Goal: Information Seeking & Learning: Learn about a topic

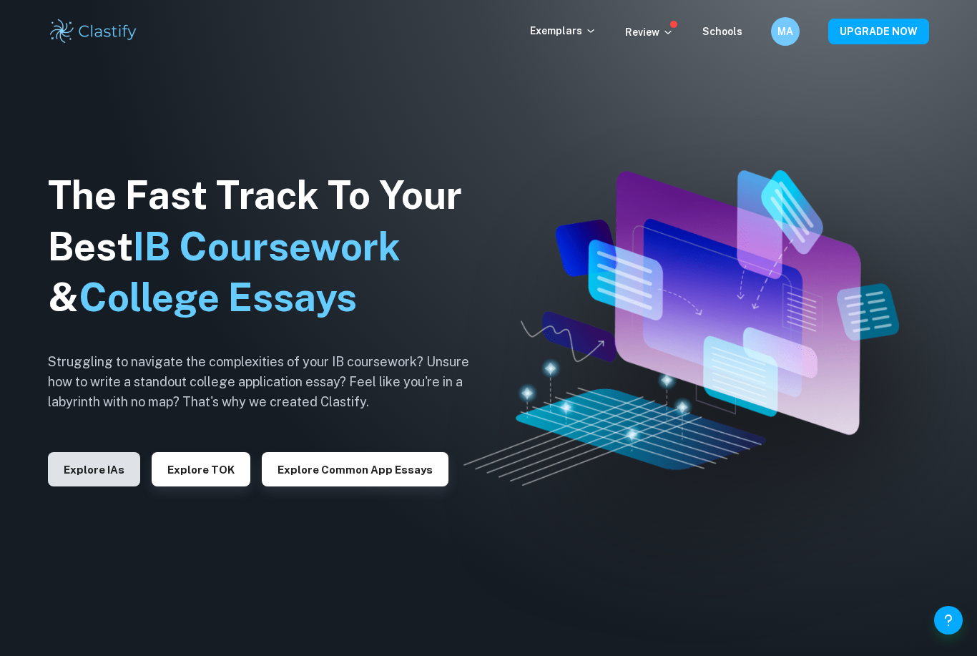
click at [99, 486] on button "Explore IAs" at bounding box center [94, 469] width 92 height 34
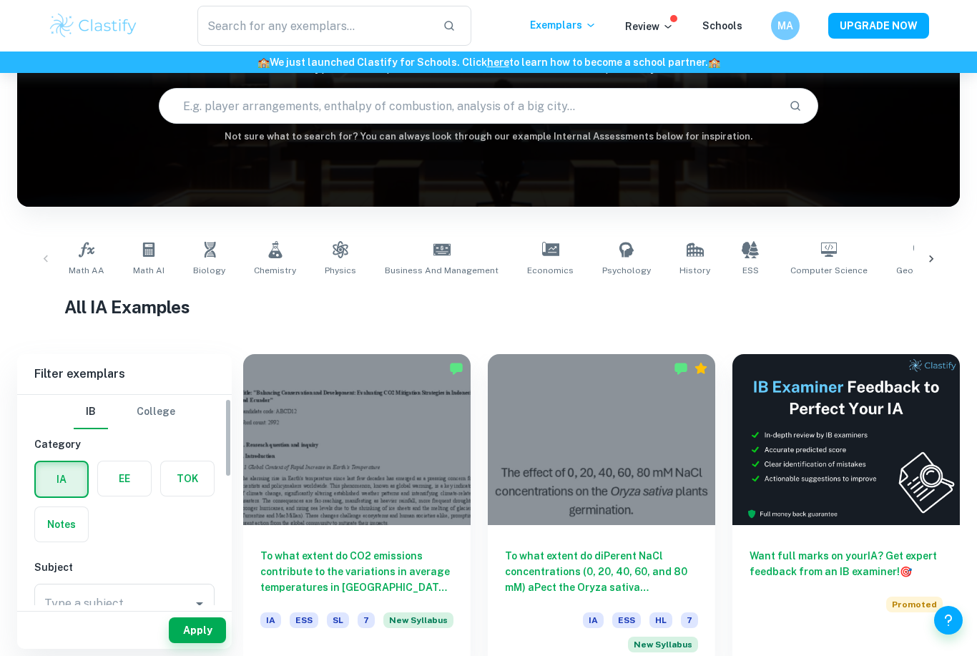
scroll to position [163, 0]
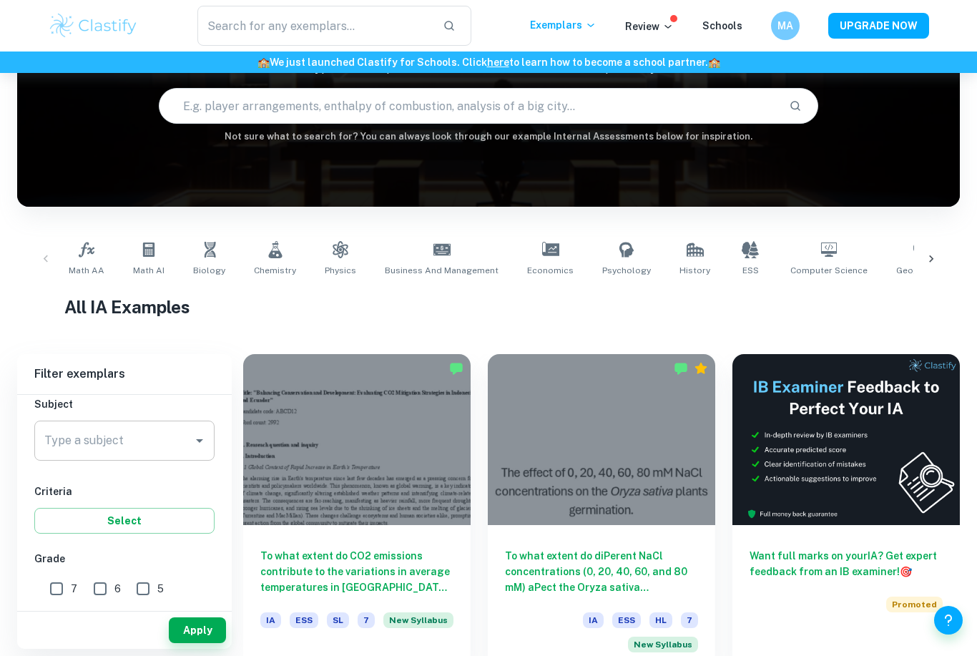
click at [183, 456] on div "Type a subject" at bounding box center [124, 441] width 180 height 40
click at [186, 448] on input "Type a subject" at bounding box center [114, 440] width 146 height 27
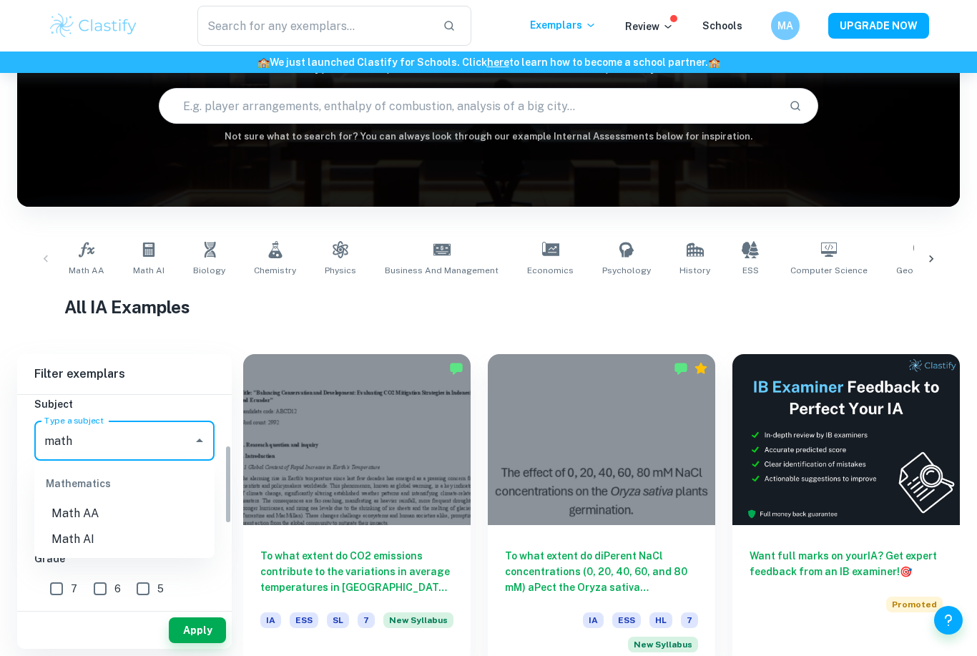
click at [78, 535] on li "Math AI" at bounding box center [124, 539] width 180 height 26
type input "Math AI"
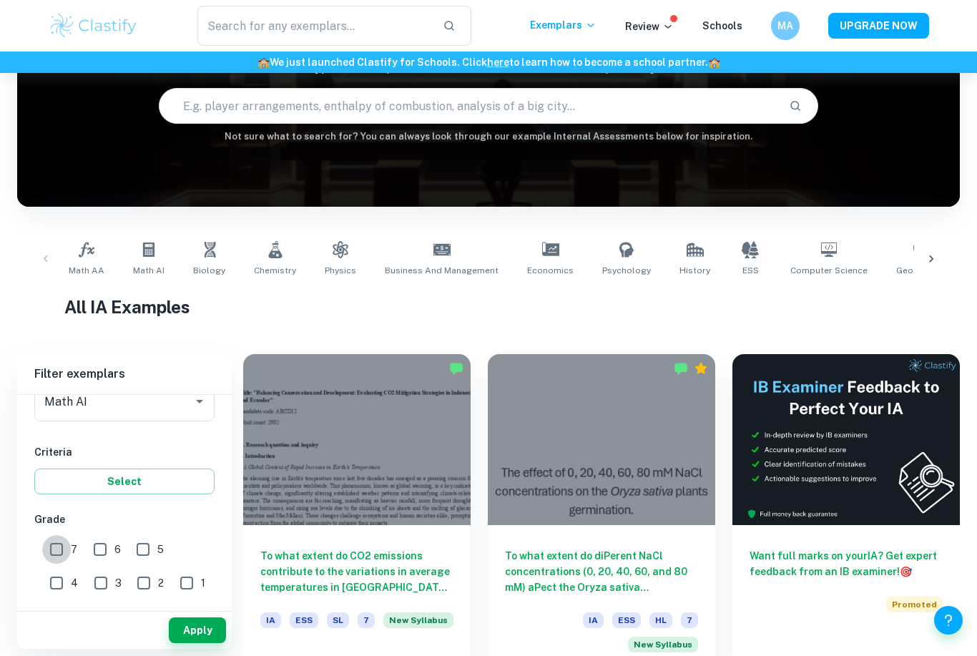
click at [59, 546] on input "7" at bounding box center [56, 549] width 29 height 29
checkbox input "true"
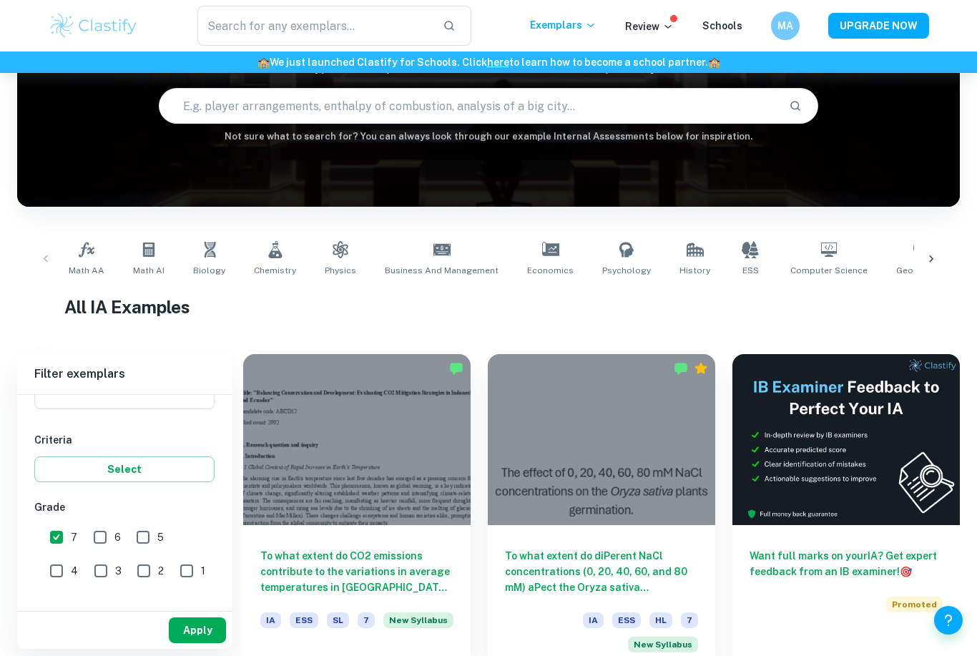
click at [208, 643] on button "Apply" at bounding box center [197, 630] width 57 height 26
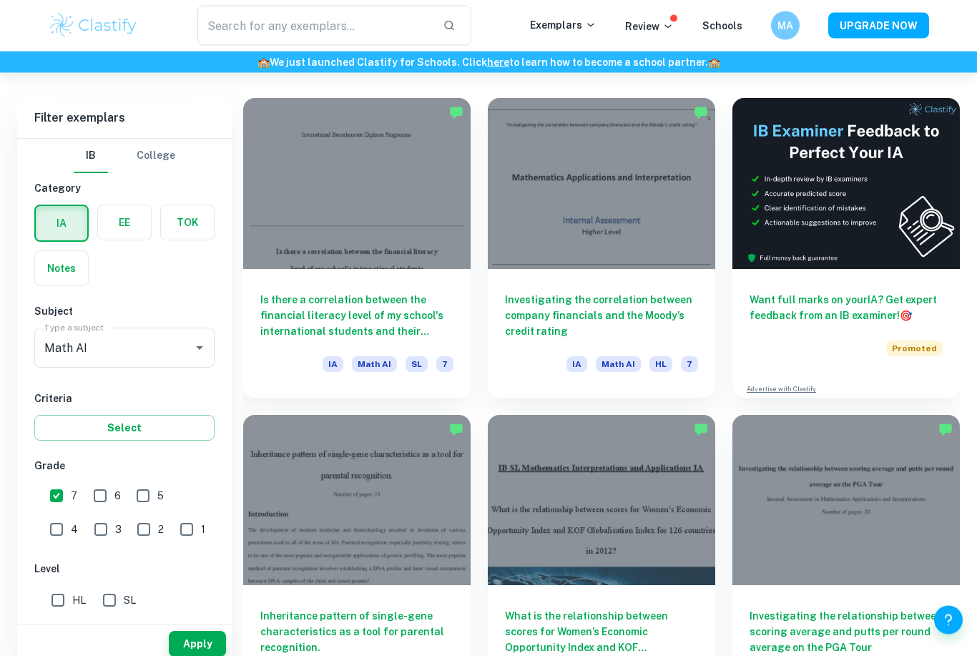
scroll to position [398, 0]
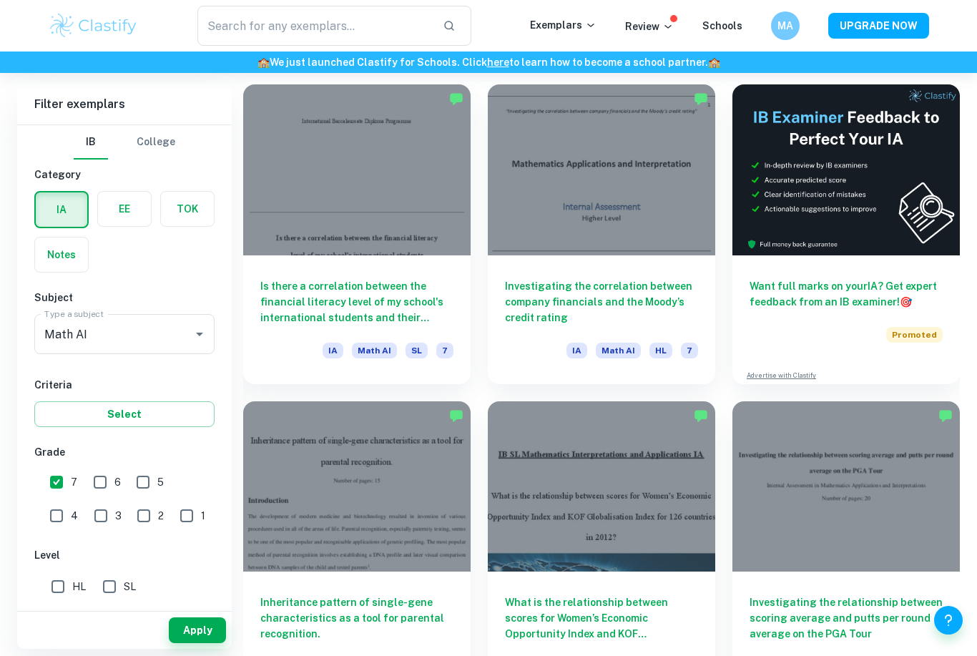
click at [122, 576] on input "SL" at bounding box center [109, 586] width 29 height 29
click at [189, 643] on button "Apply" at bounding box center [197, 630] width 57 height 26
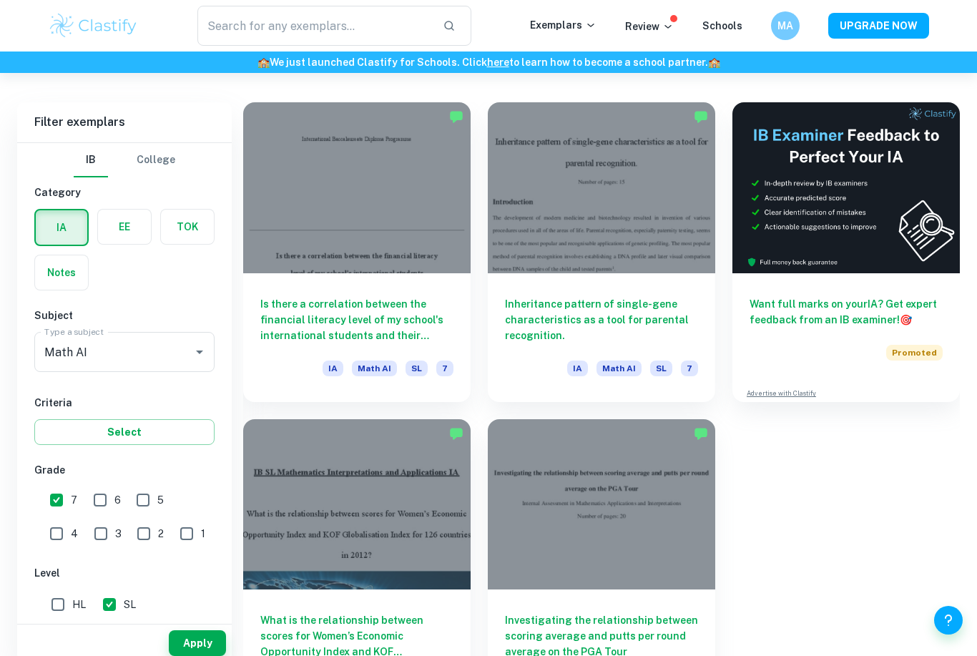
scroll to position [379, 0]
click at [119, 602] on input "SL" at bounding box center [109, 605] width 29 height 29
checkbox input "false"
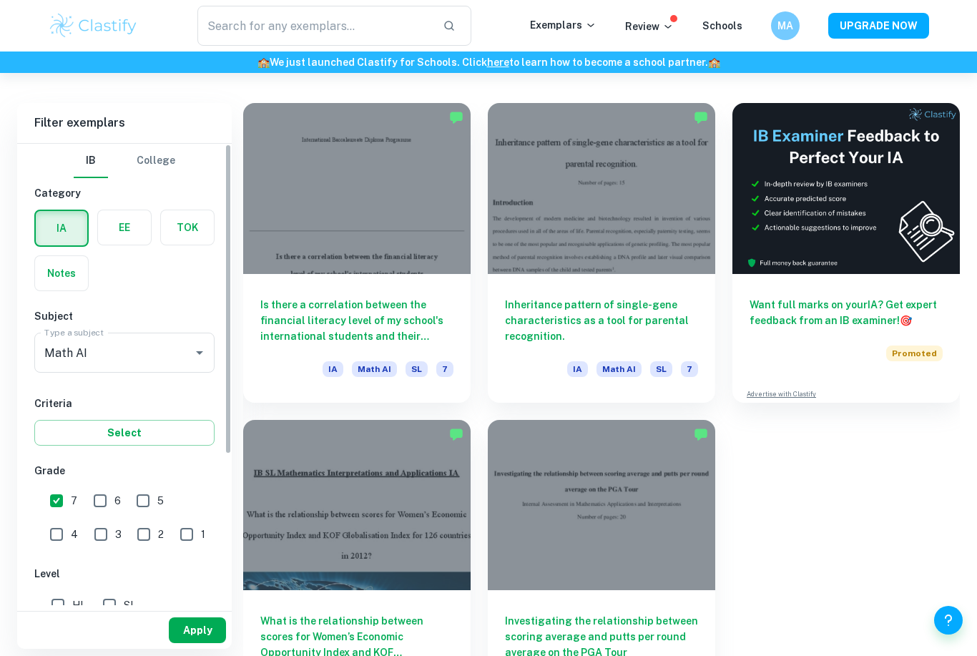
click at [208, 643] on button "Apply" at bounding box center [197, 630] width 57 height 26
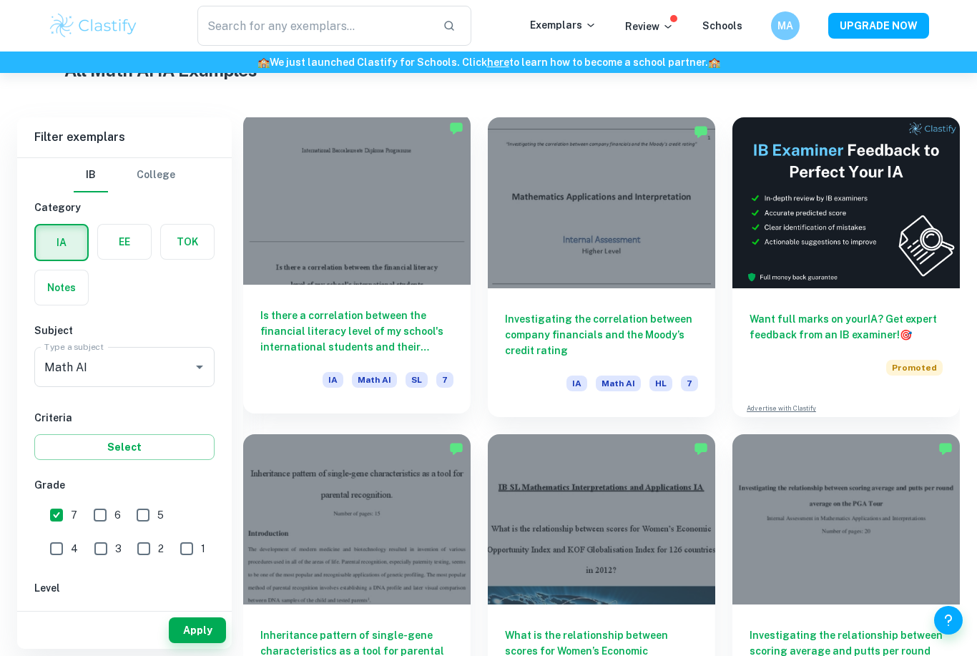
click at [338, 306] on div "Is there a correlation between the financial literacy level of my school's inte…" at bounding box center [356, 349] width 227 height 129
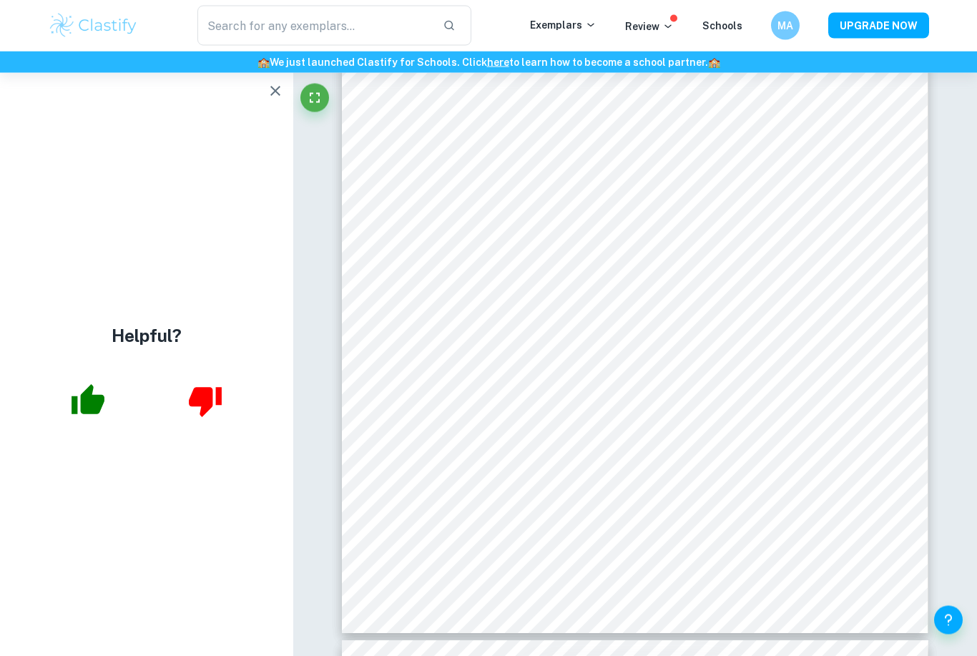
scroll to position [3464, 0]
click at [271, 87] on icon "button" at bounding box center [275, 91] width 10 height 10
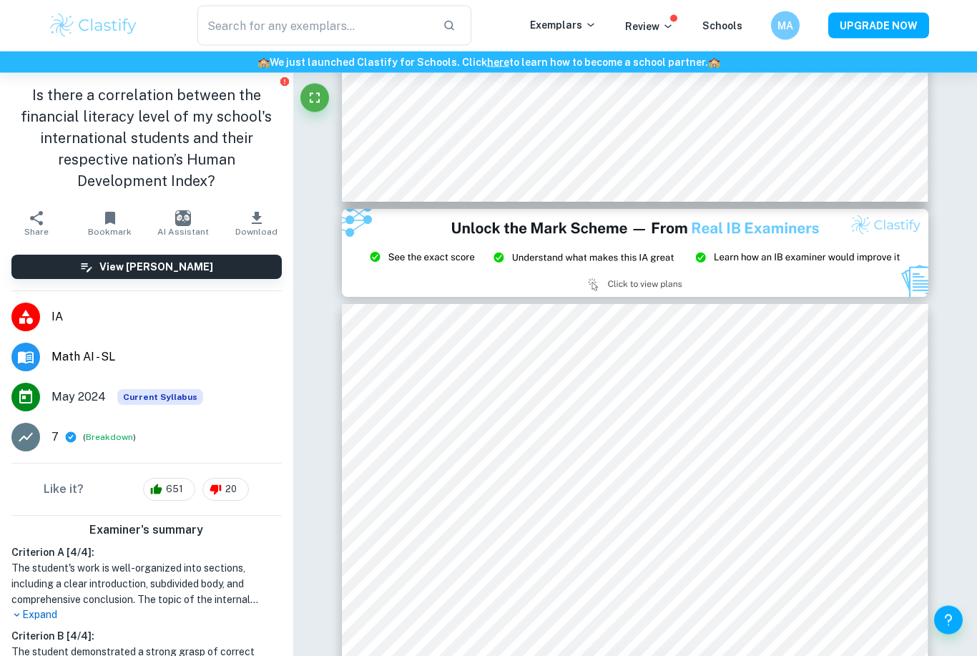
scroll to position [6191, 0]
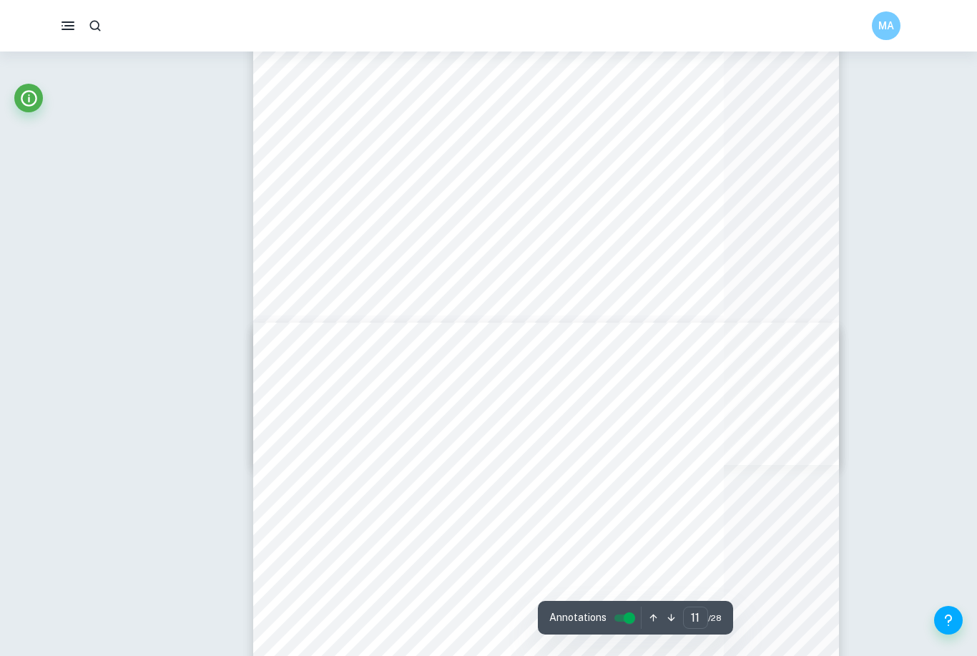
type input "5"
